Goal: Task Accomplishment & Management: Manage account settings

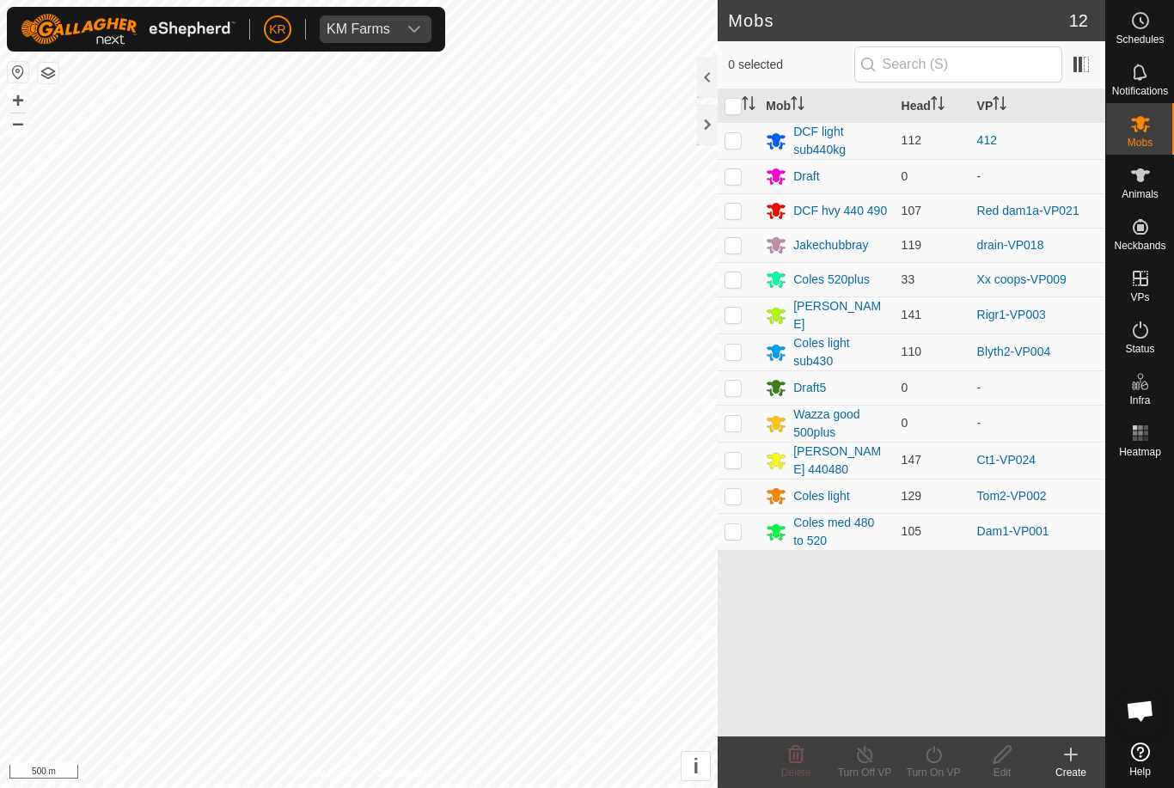
click at [830, 242] on div "Jakechubbray" at bounding box center [831, 245] width 75 height 18
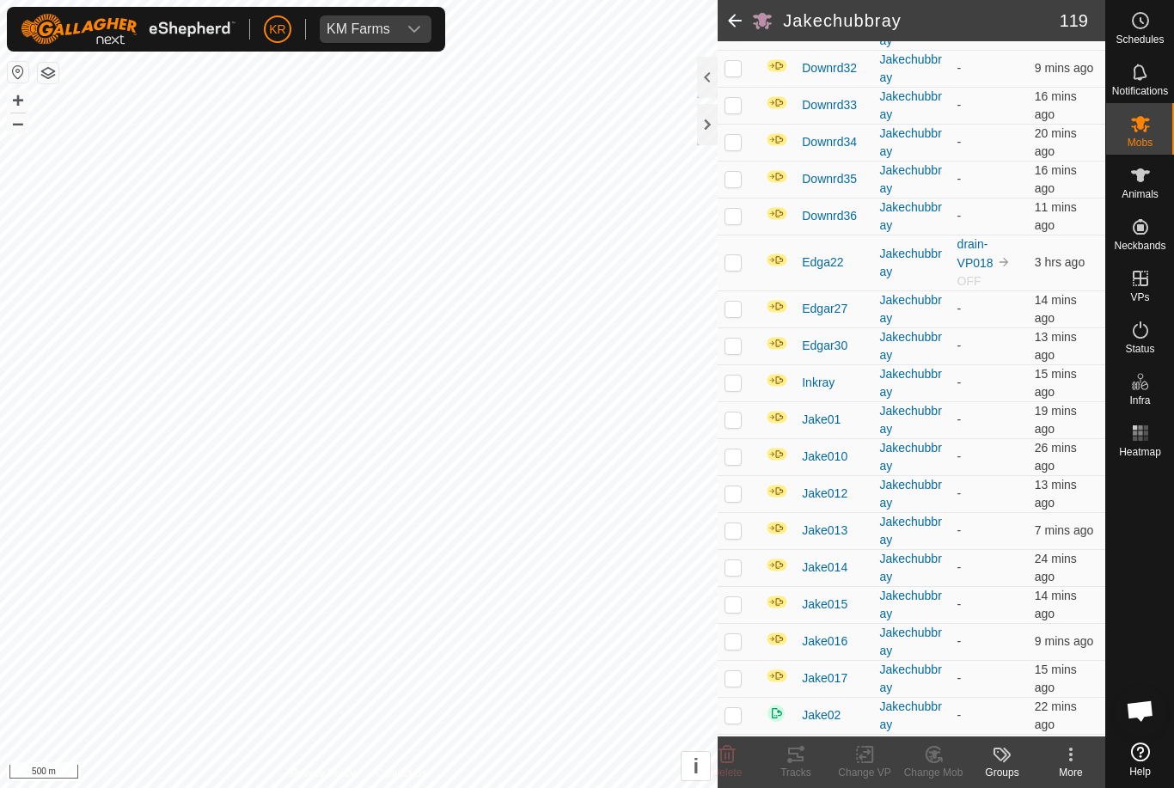
scroll to position [780, 0]
click at [739, 269] on p-checkbox at bounding box center [733, 262] width 17 height 14
click at [745, 757] on delete-svg-icon at bounding box center [727, 755] width 69 height 21
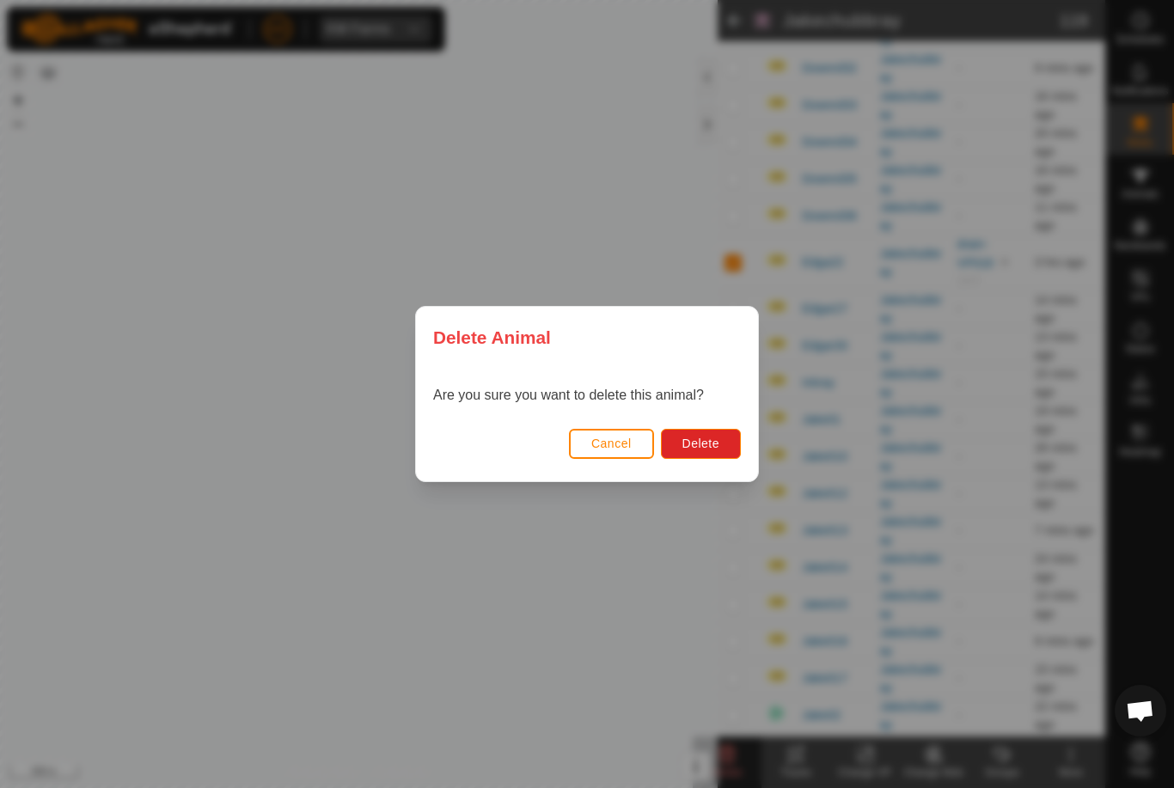
click at [715, 450] on span "Delete" at bounding box center [701, 444] width 37 height 14
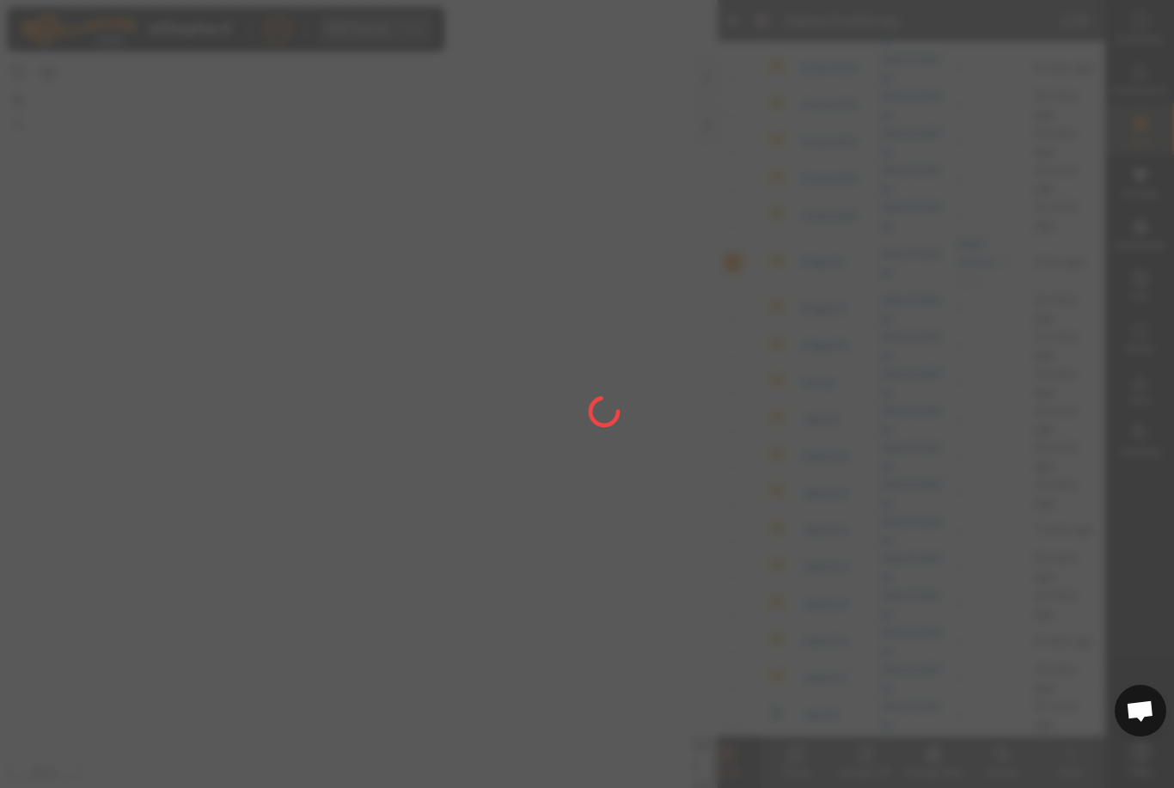
checkbox input "false"
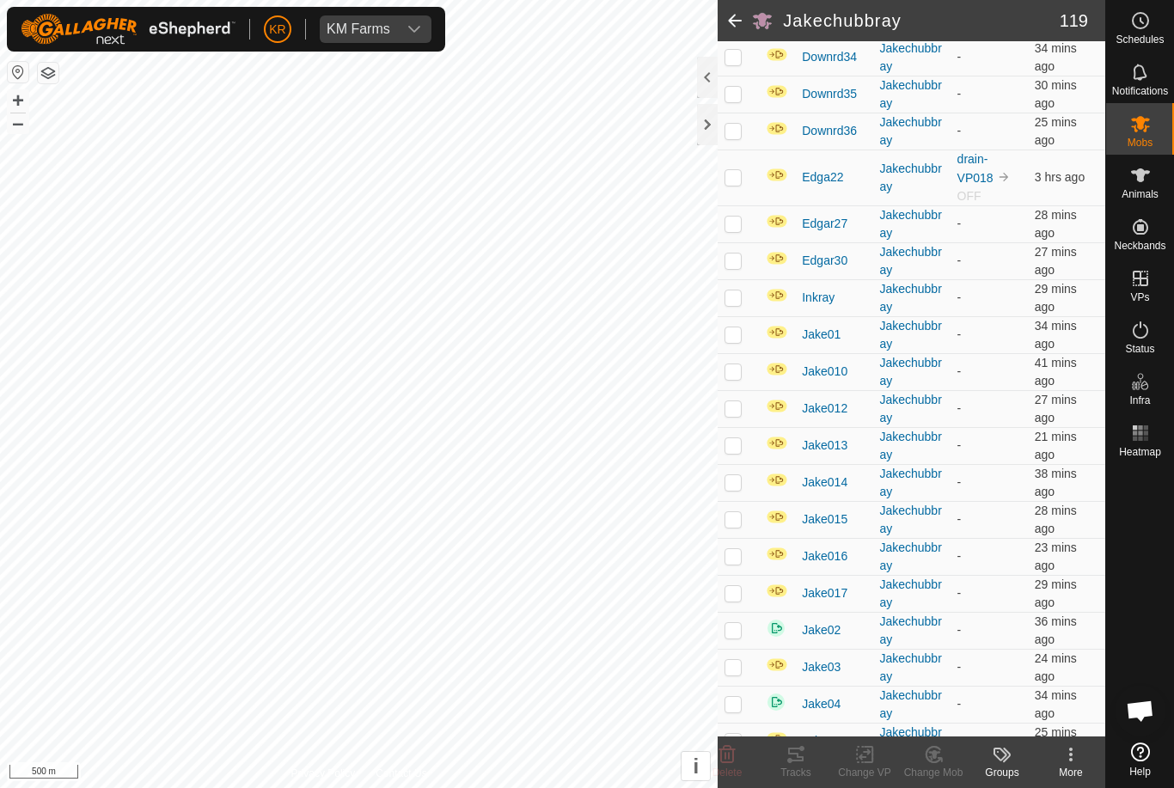
scroll to position [866, 0]
click at [739, 230] on p-checkbox at bounding box center [733, 223] width 17 height 14
click at [736, 226] on td at bounding box center [738, 223] width 41 height 37
checkbox input "false"
click at [745, 279] on td at bounding box center [738, 260] width 41 height 37
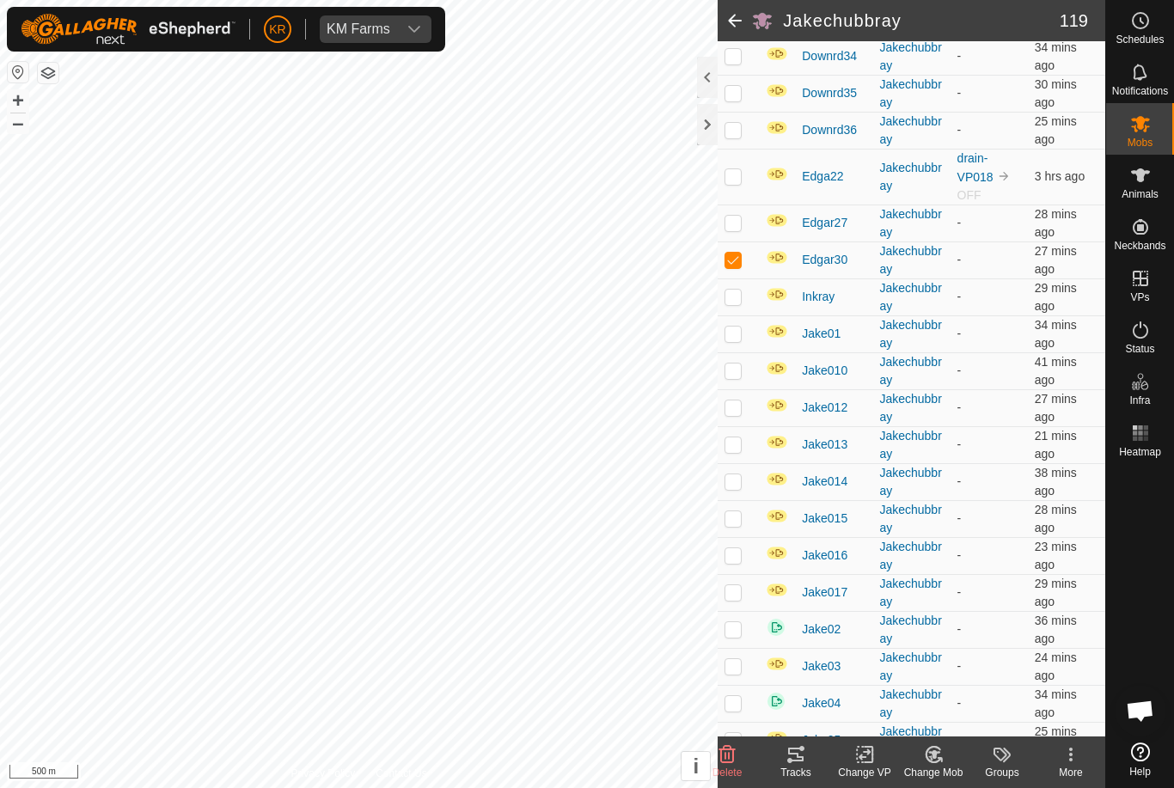
click at [735, 753] on icon at bounding box center [727, 755] width 21 height 21
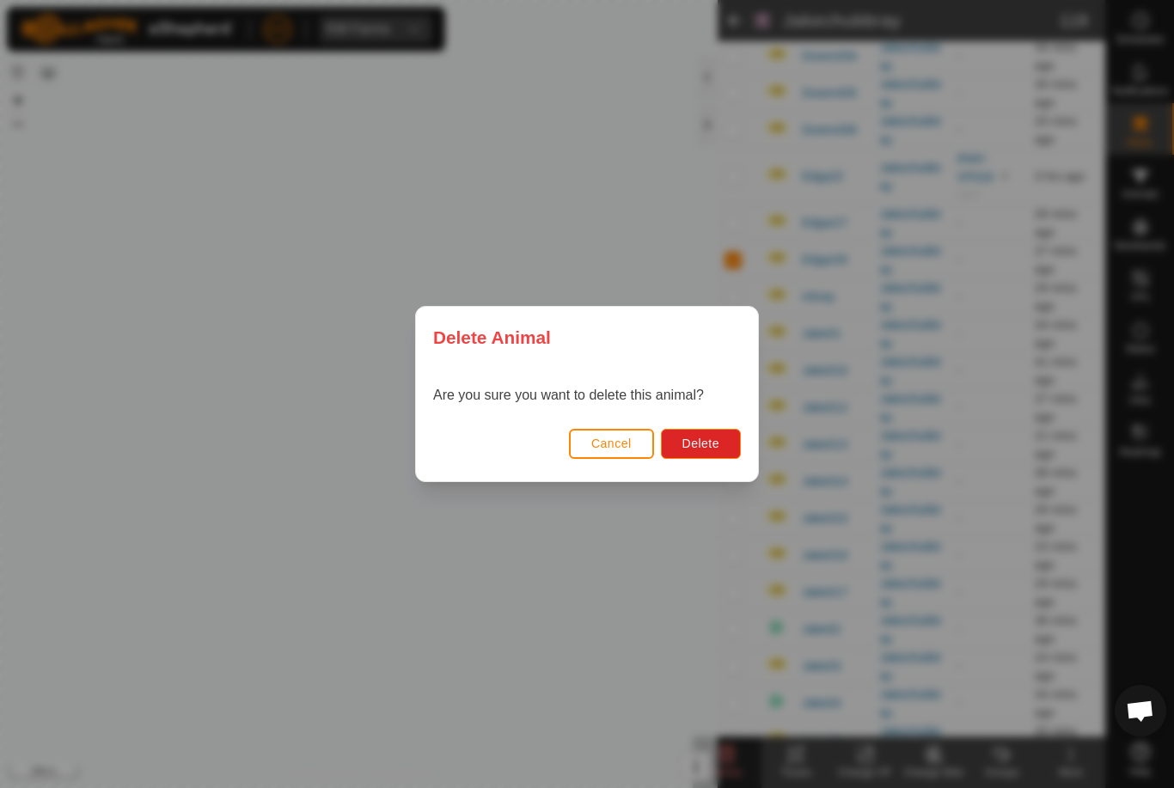
click at [709, 437] on span "Delete" at bounding box center [701, 444] width 37 height 14
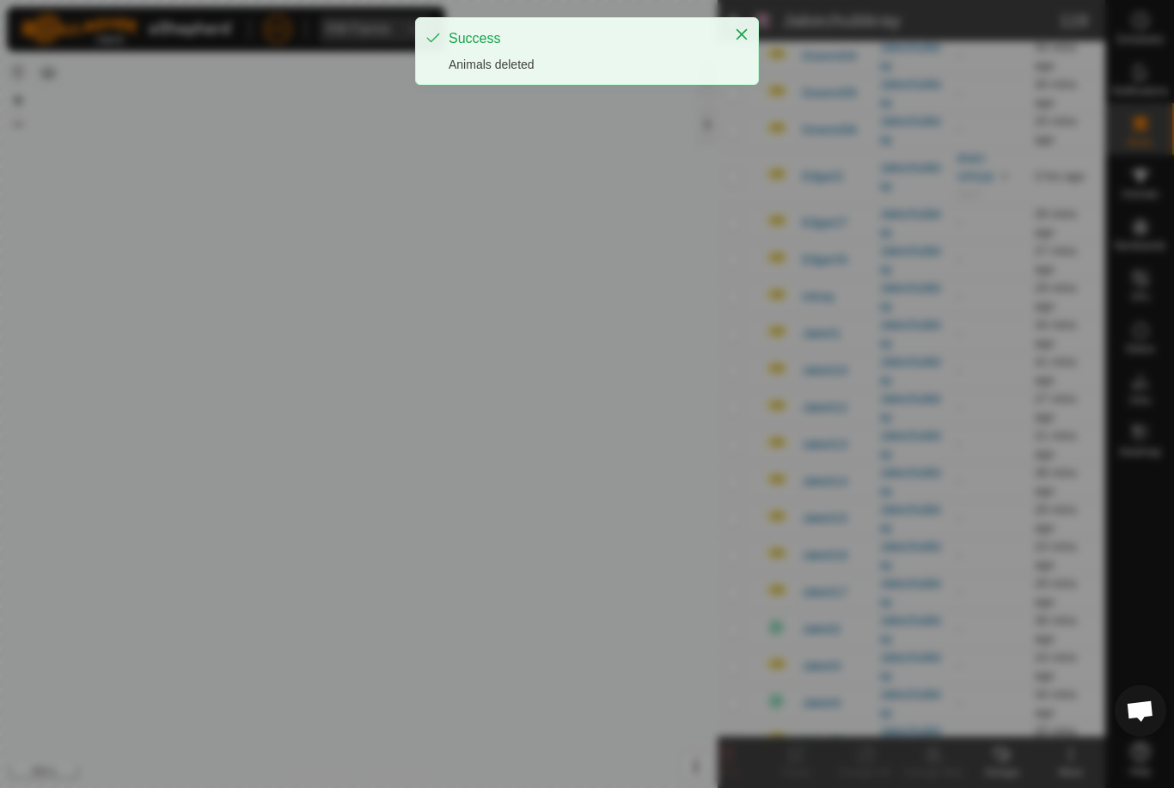
checkbox input "false"
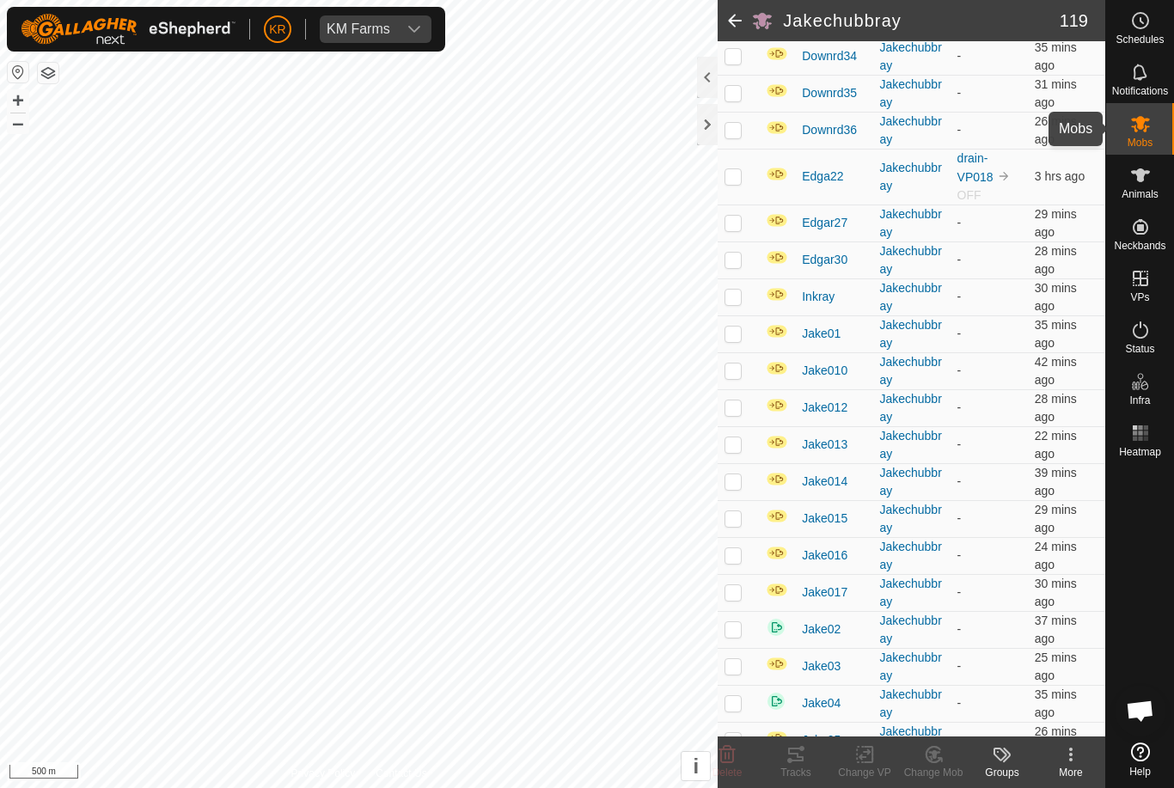
click at [1153, 134] on es-mob-svg-icon at bounding box center [1140, 124] width 31 height 28
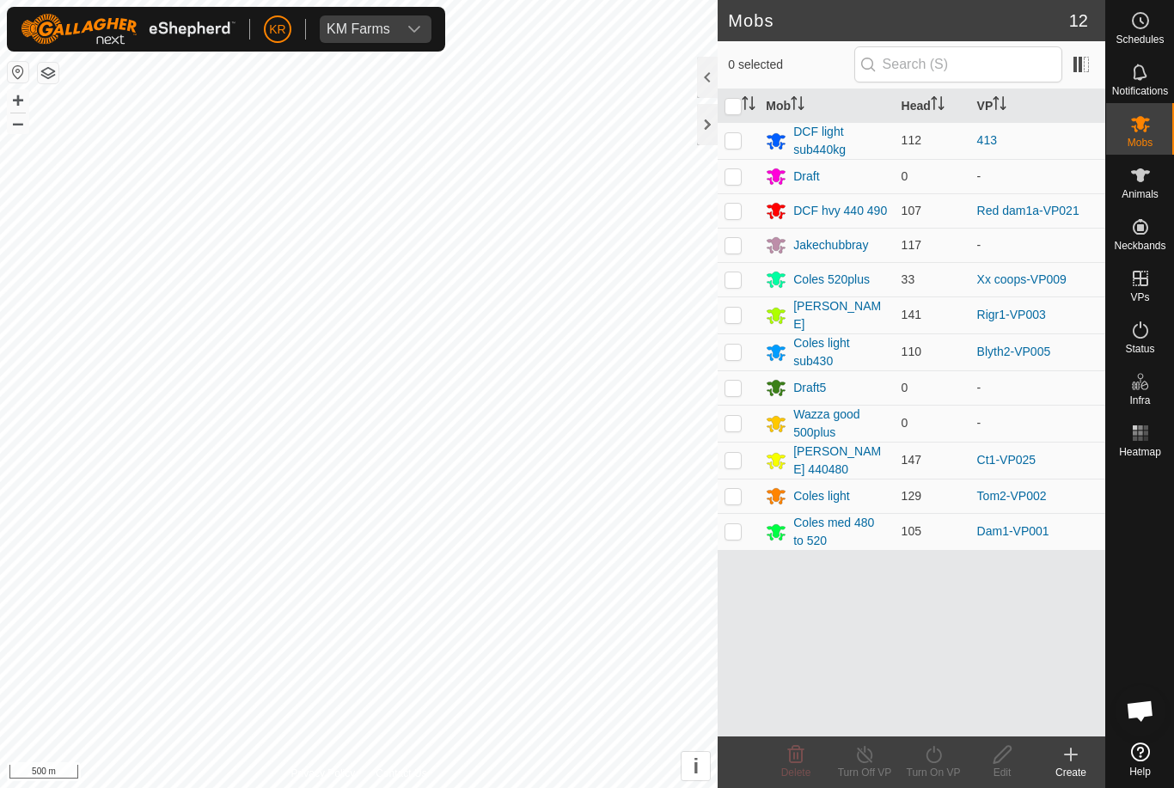
click at [846, 237] on div "Jakechubbray" at bounding box center [831, 245] width 75 height 18
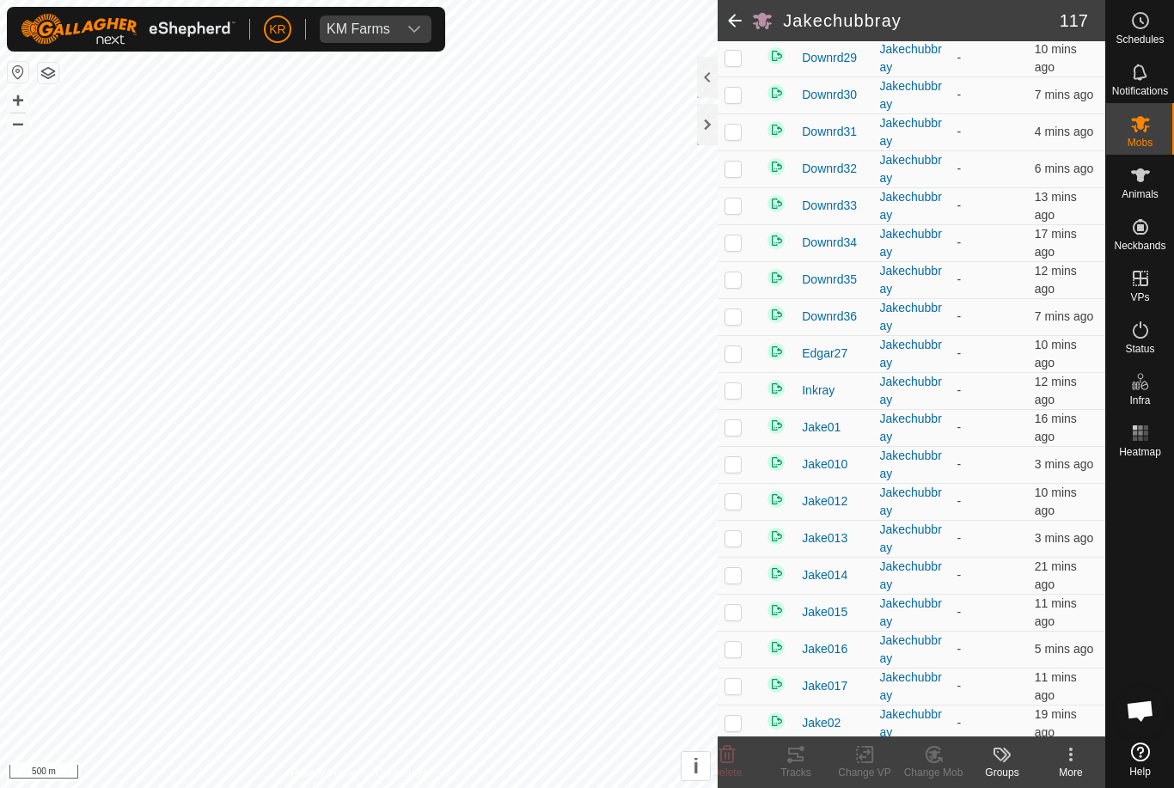
scroll to position [769, 0]
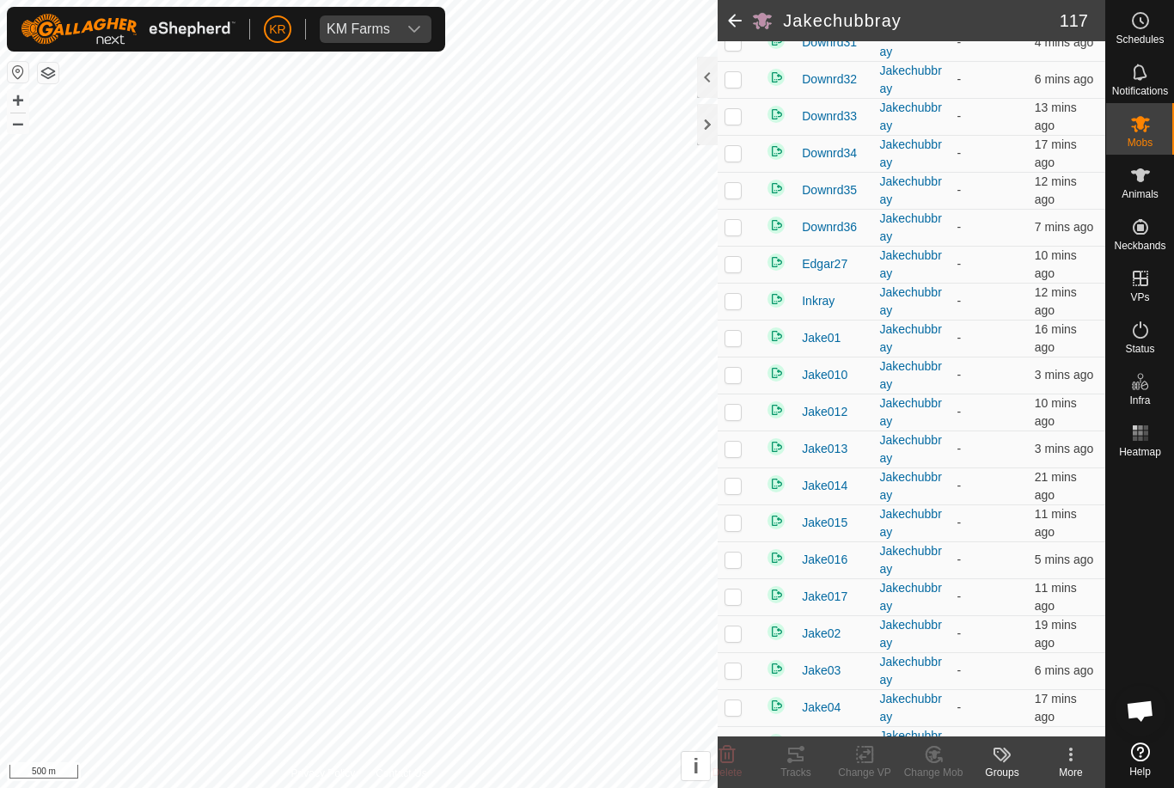
click at [737, 271] on p-checkbox at bounding box center [733, 264] width 17 height 14
click at [740, 760] on delete-svg-icon at bounding box center [727, 755] width 69 height 21
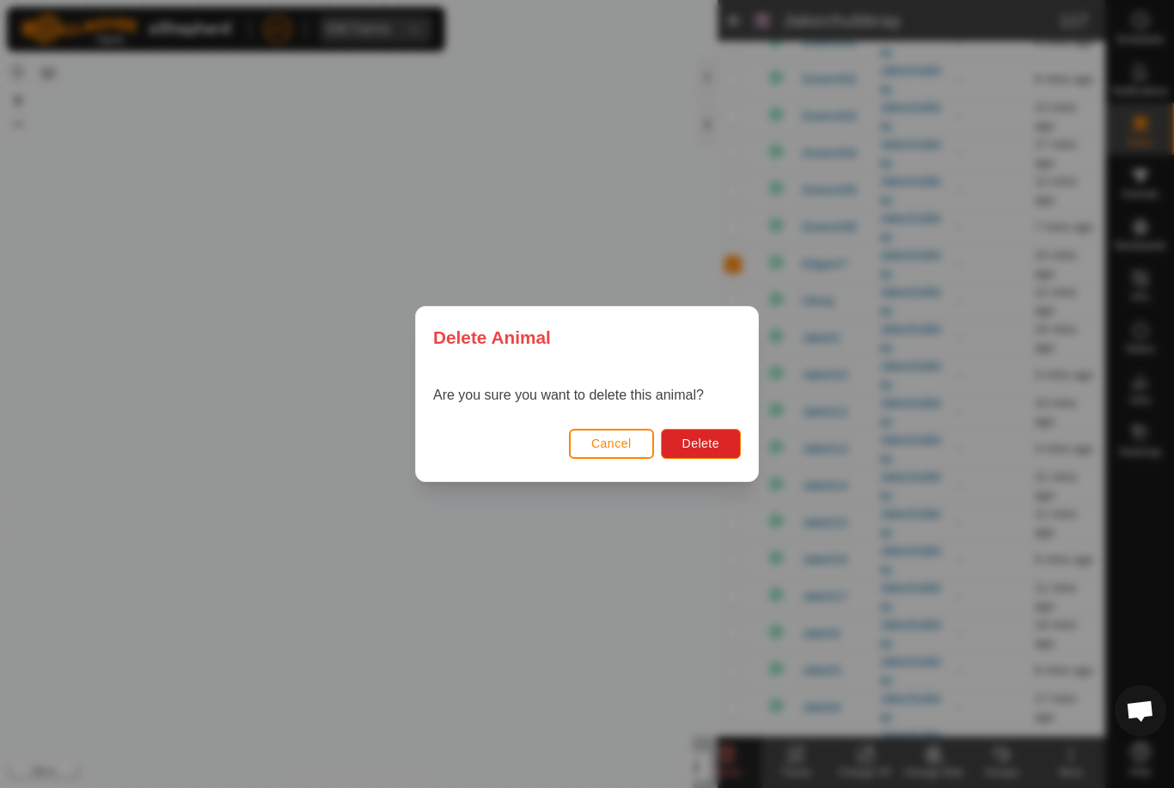
click at [706, 447] on span "Delete" at bounding box center [701, 444] width 37 height 14
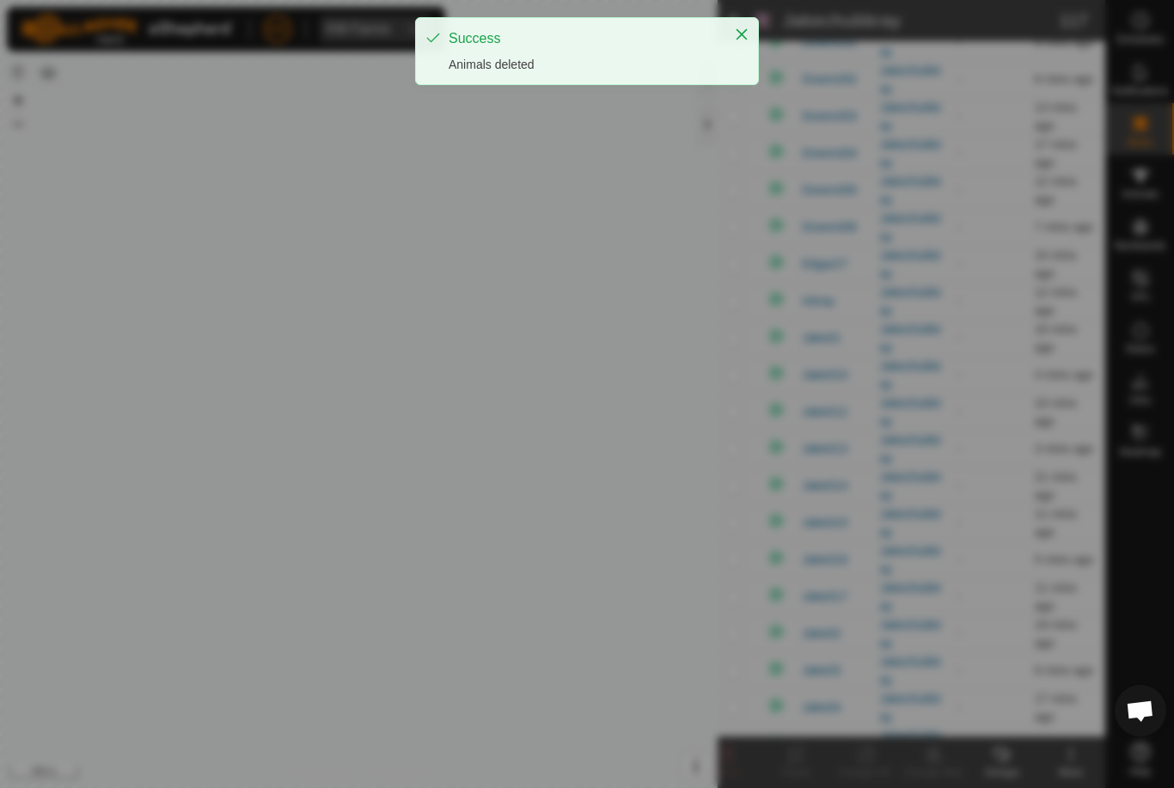
checkbox input "false"
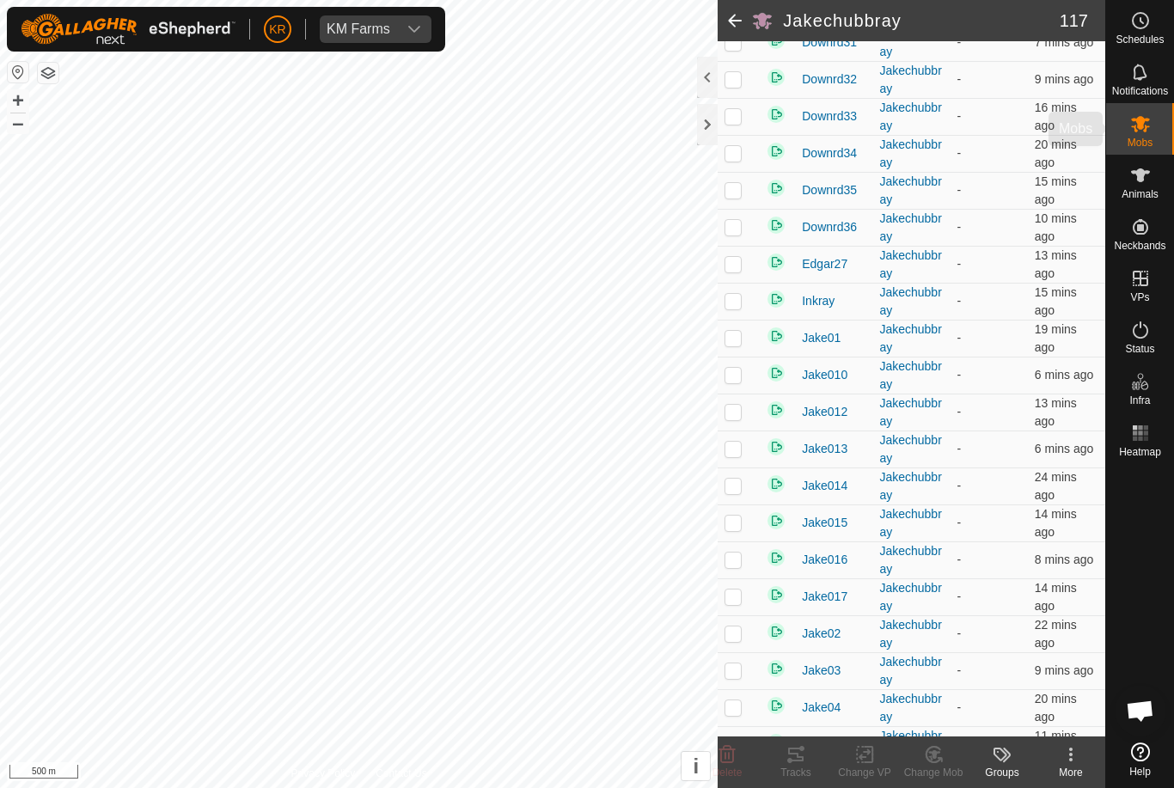
click at [1163, 120] on div "Mobs" at bounding box center [1140, 129] width 68 height 52
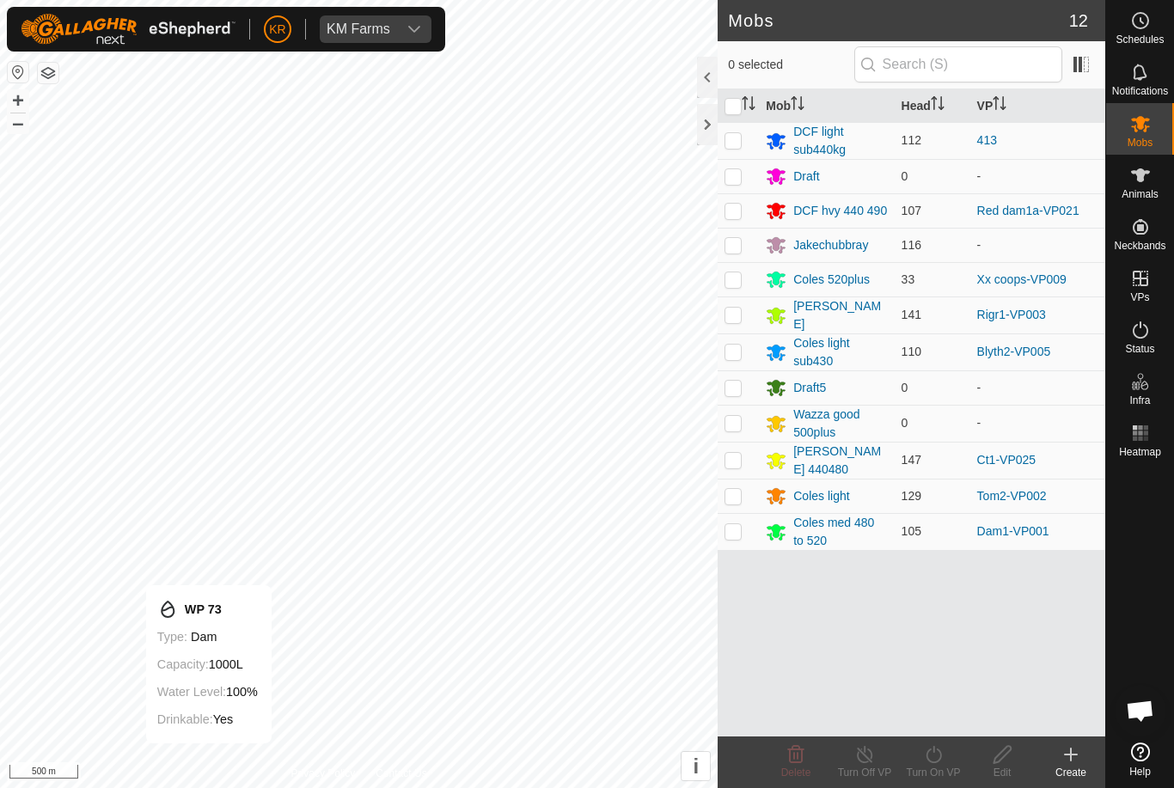
click at [844, 238] on div "Jakechubbray" at bounding box center [831, 245] width 75 height 18
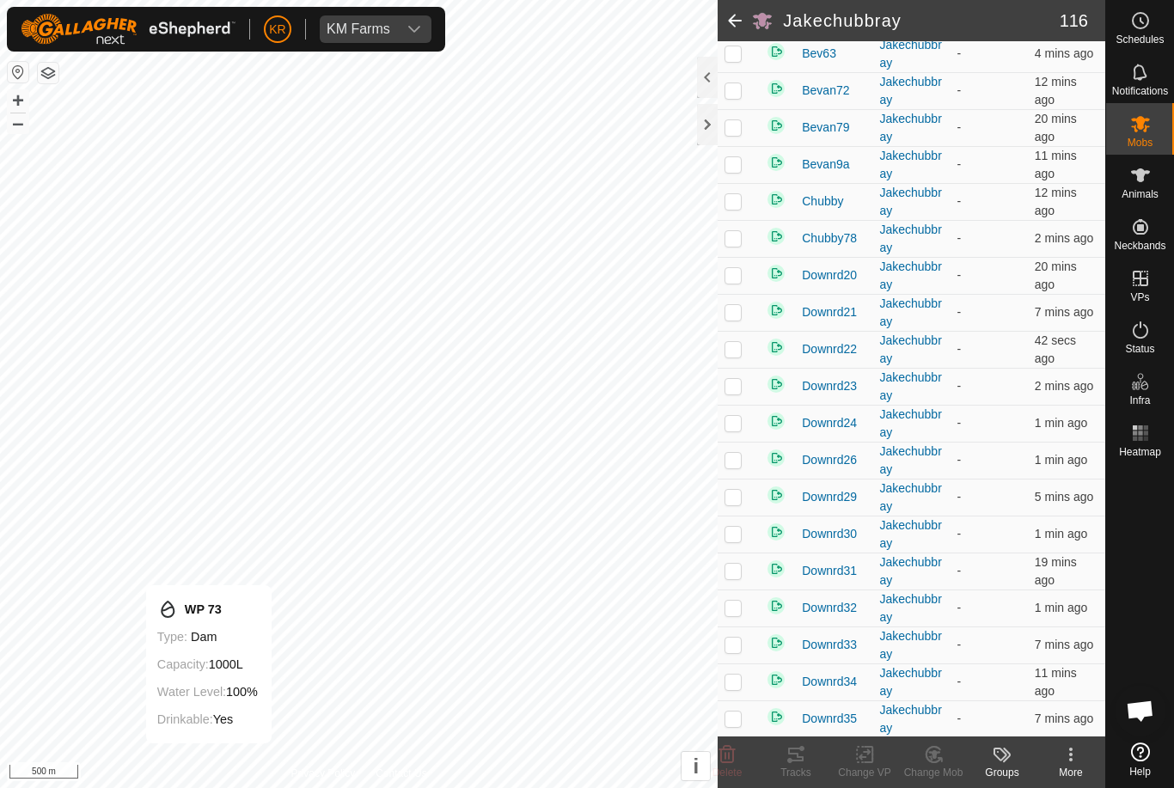
scroll to position [261, 0]
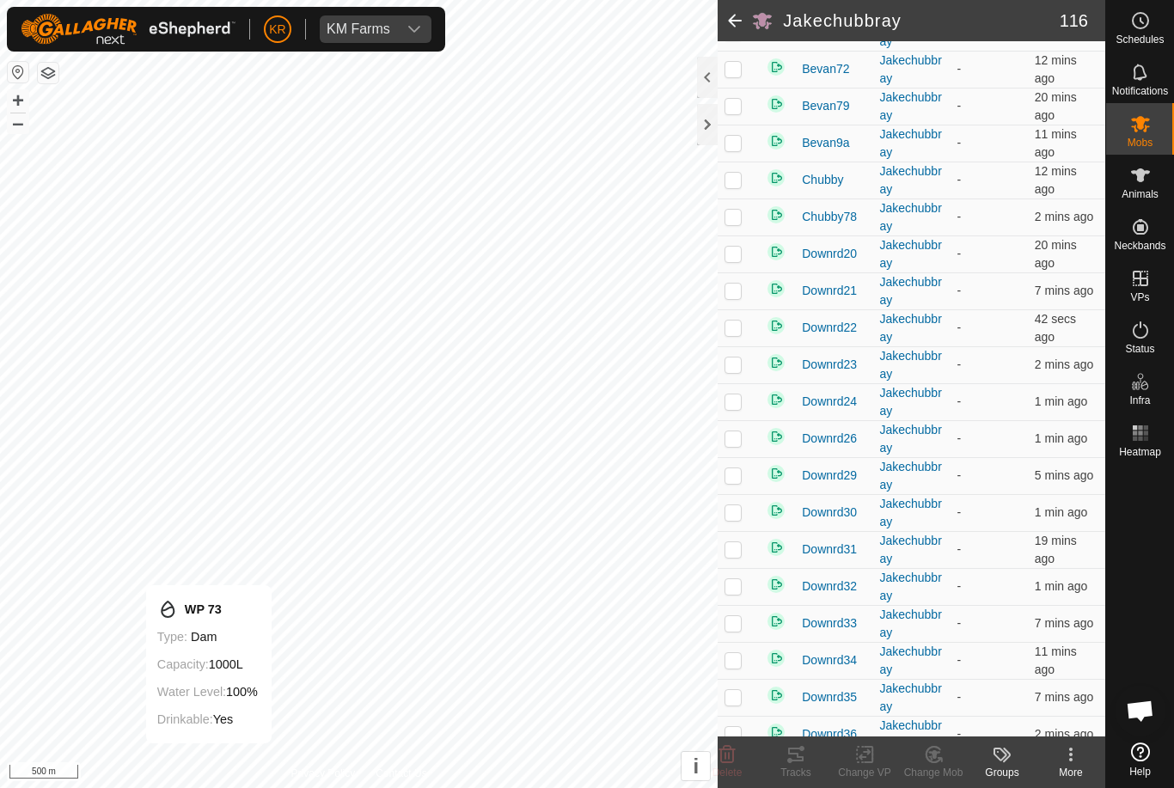
click at [738, 445] on p-checkbox at bounding box center [733, 439] width 17 height 14
click at [729, 757] on icon at bounding box center [728, 754] width 16 height 17
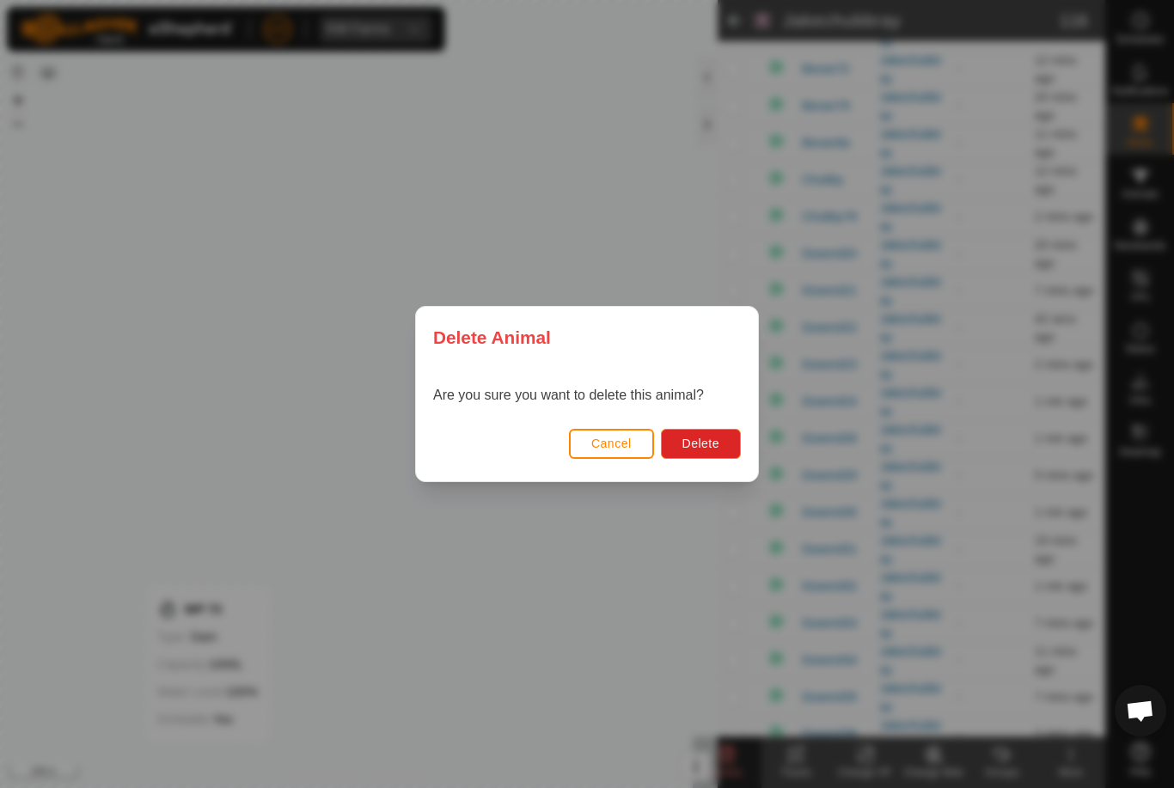
click at [715, 445] on span "Delete" at bounding box center [701, 444] width 37 height 14
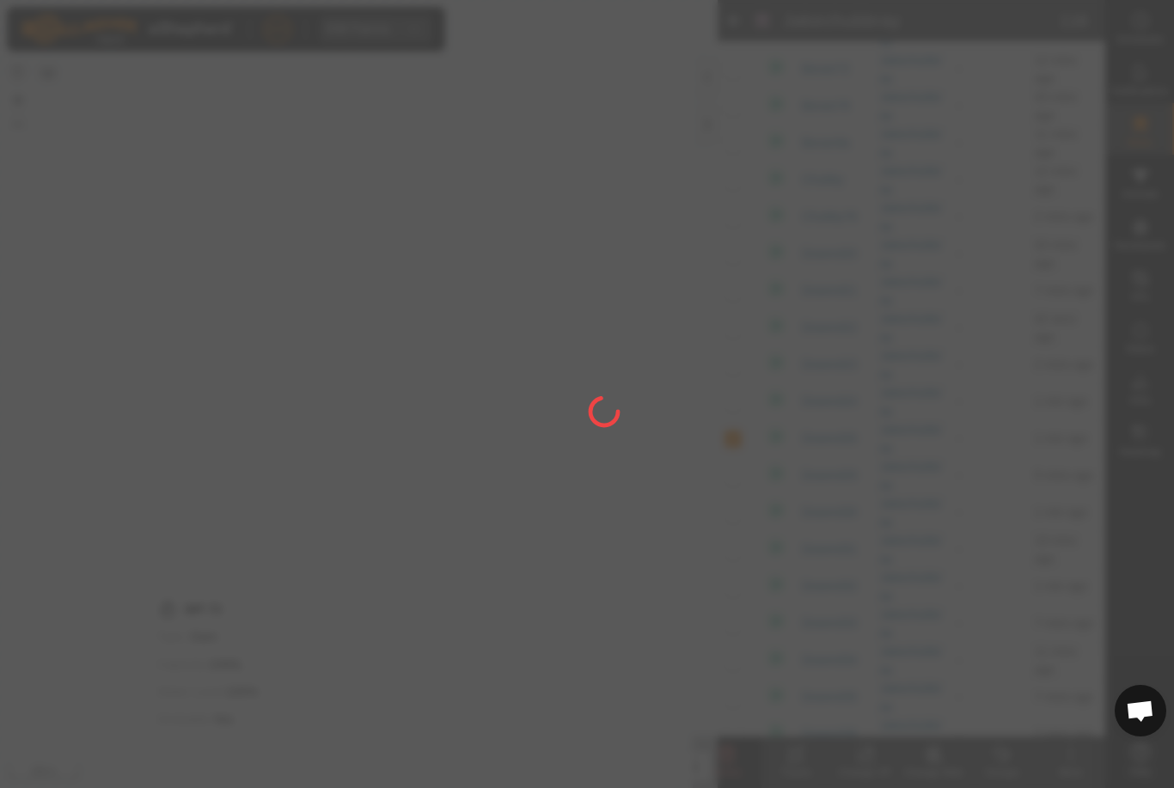
checkbox input "false"
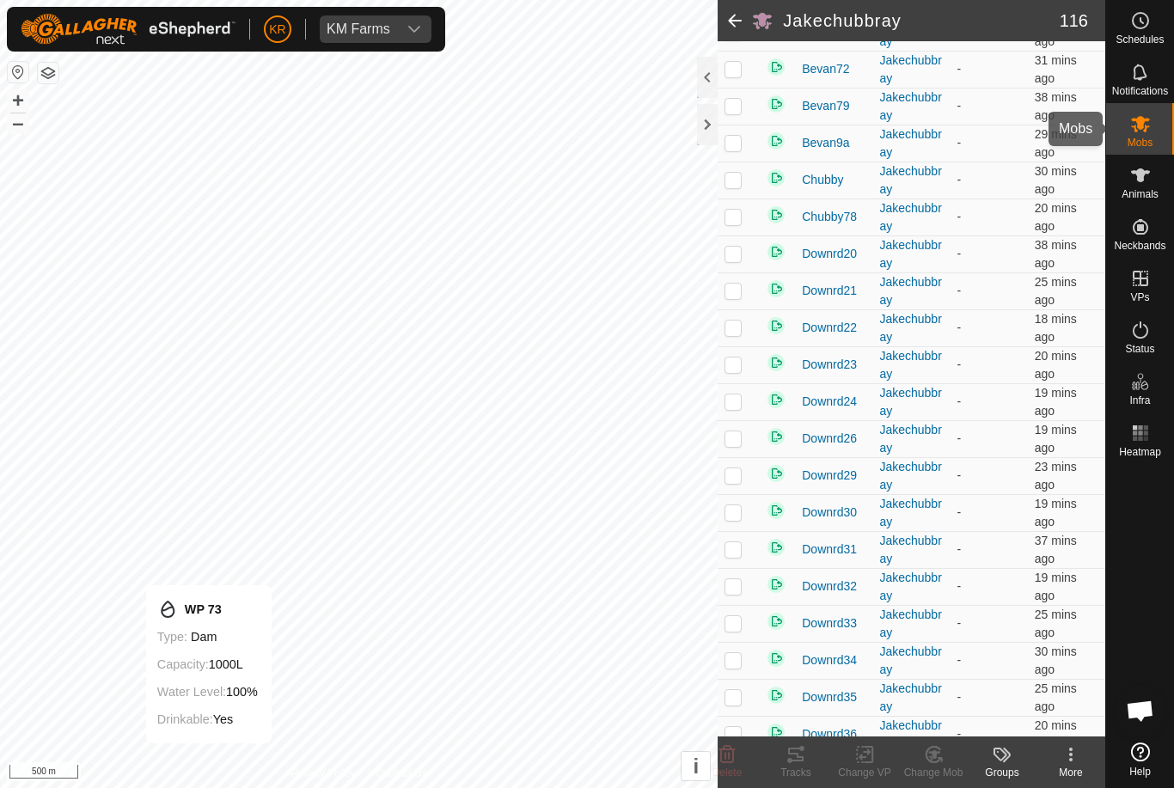
click at [1137, 121] on icon at bounding box center [1140, 124] width 19 height 16
